Goal: Find contact information: Find contact information

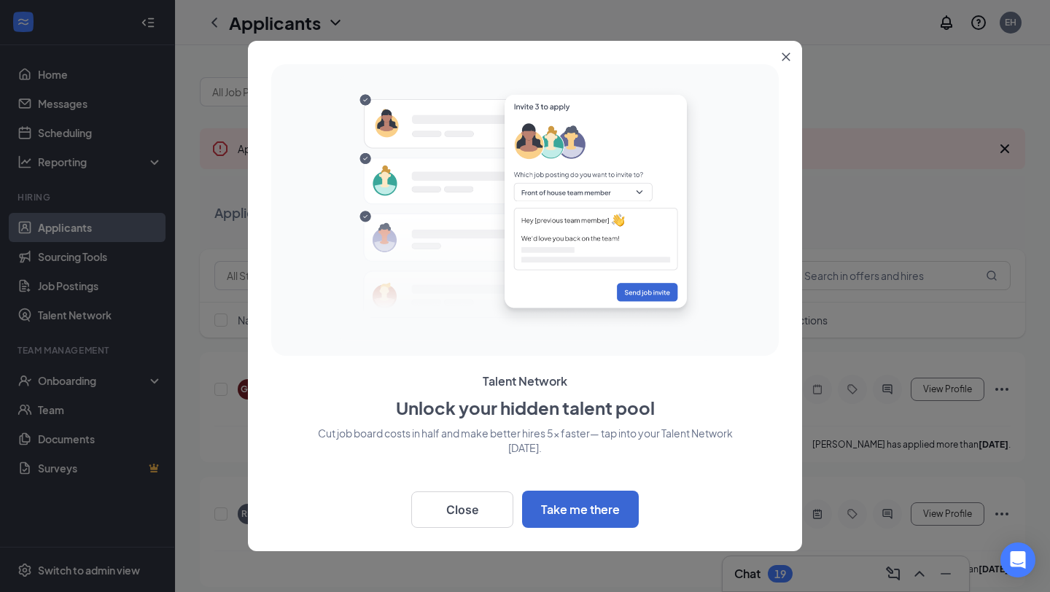
click at [789, 48] on button "Close" at bounding box center [789, 54] width 26 height 26
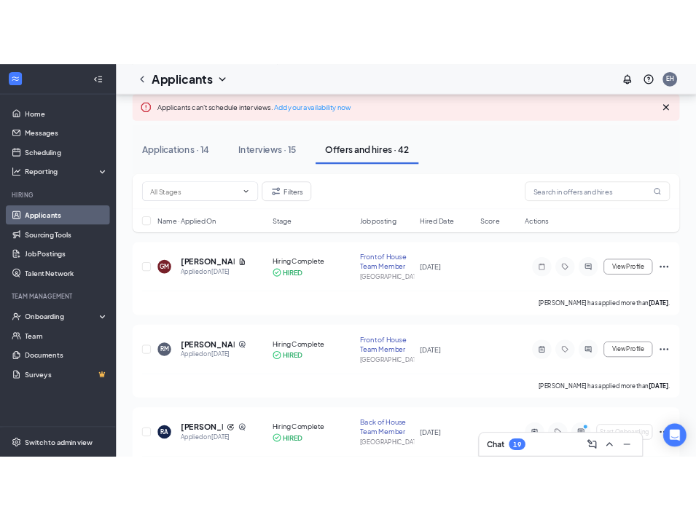
scroll to position [86, 0]
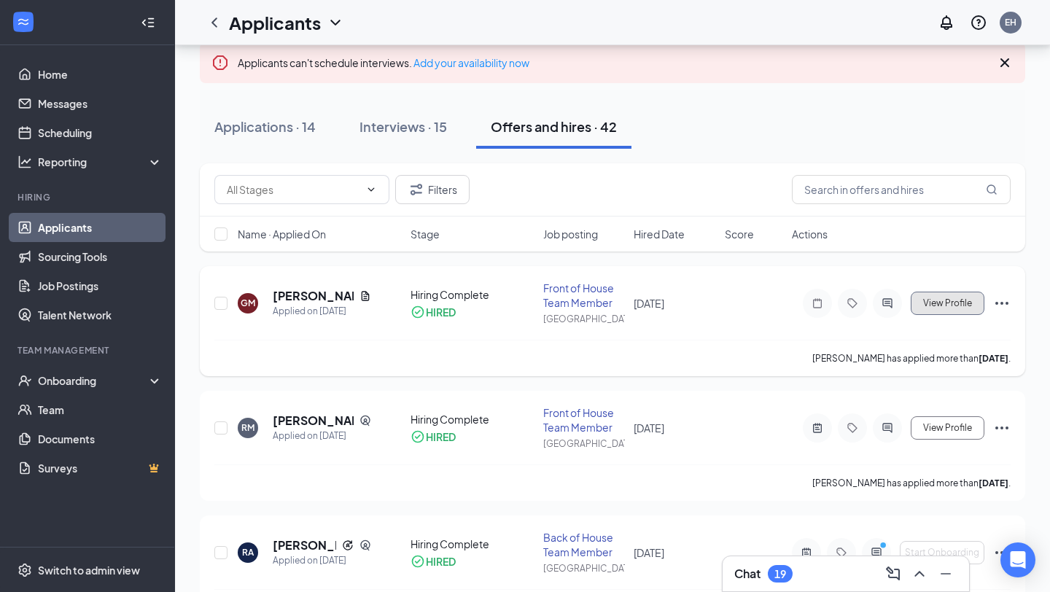
click at [944, 302] on span "View Profile" at bounding box center [947, 303] width 49 height 10
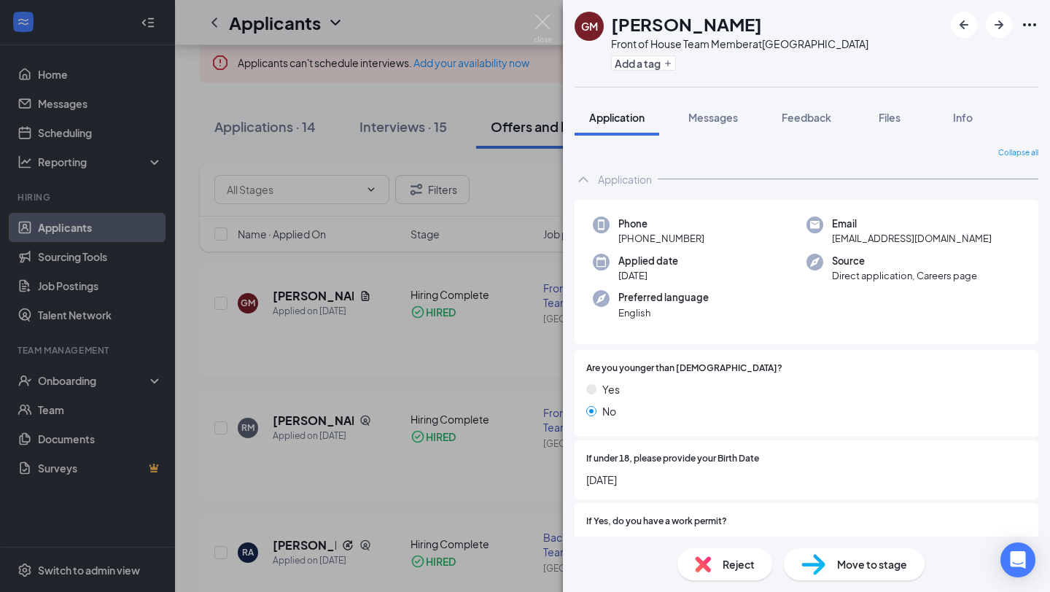
drag, startPoint x: 612, startPoint y: 236, endPoint x: 721, endPoint y: 243, distance: 108.8
click at [721, 243] on div "Phone [PHONE_NUMBER]" at bounding box center [700, 231] width 214 height 30
drag, startPoint x: 618, startPoint y: 241, endPoint x: 719, endPoint y: 239, distance: 101.3
click at [719, 239] on div "Phone [PHONE_NUMBER]" at bounding box center [700, 231] width 214 height 30
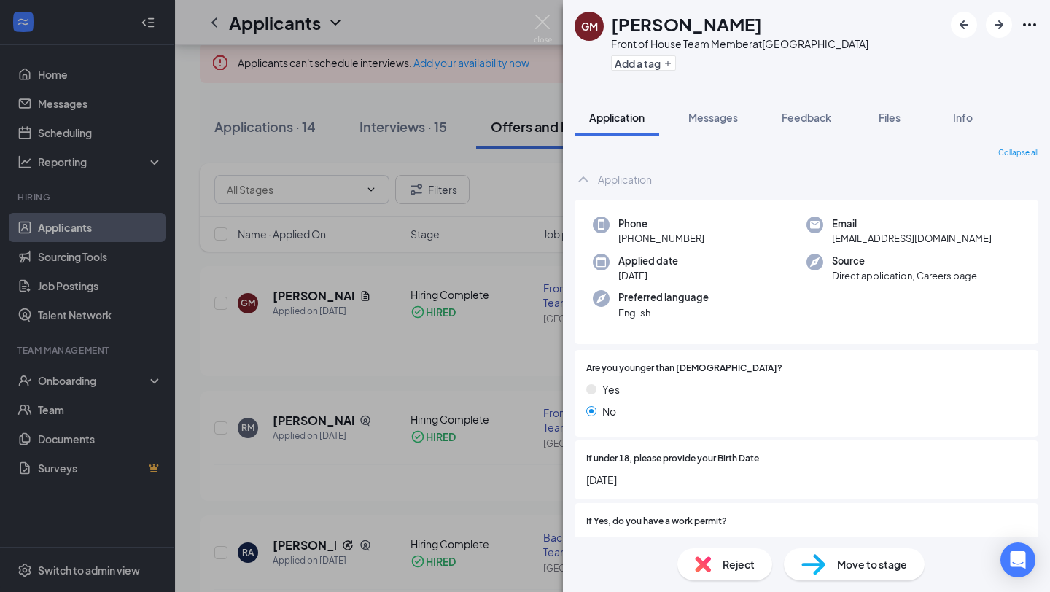
copy span "[PHONE_NUMBER]"
click at [539, 21] on img at bounding box center [543, 29] width 18 height 28
